Goal: Information Seeking & Learning: Learn about a topic

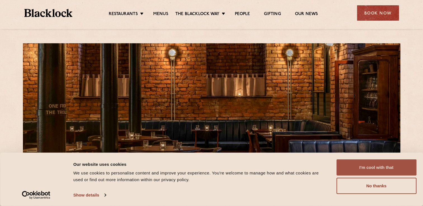
click at [354, 167] on button "I'm cool with that" at bounding box center [376, 168] width 80 height 16
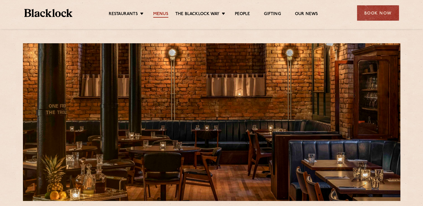
click at [156, 14] on link "Menus" at bounding box center [160, 14] width 15 height 6
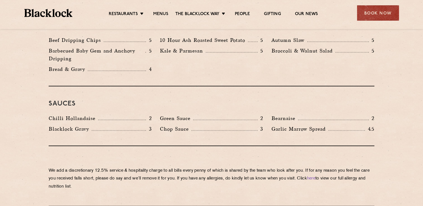
scroll to position [872, 0]
